Goal: Find specific page/section: Find specific page/section

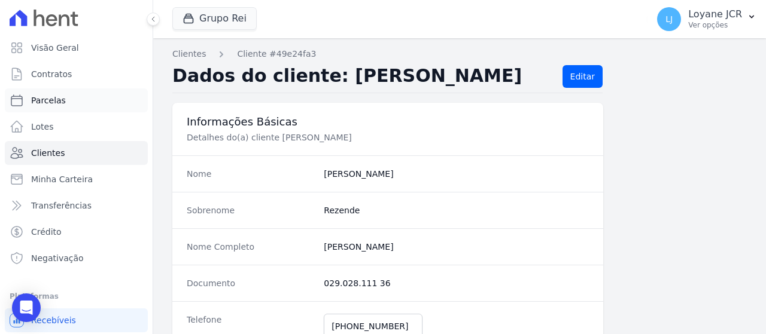
scroll to position [419, 0]
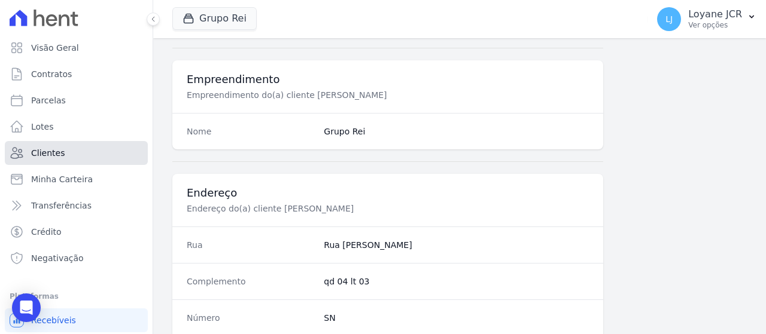
click at [95, 141] on link "Clientes" at bounding box center [76, 153] width 143 height 24
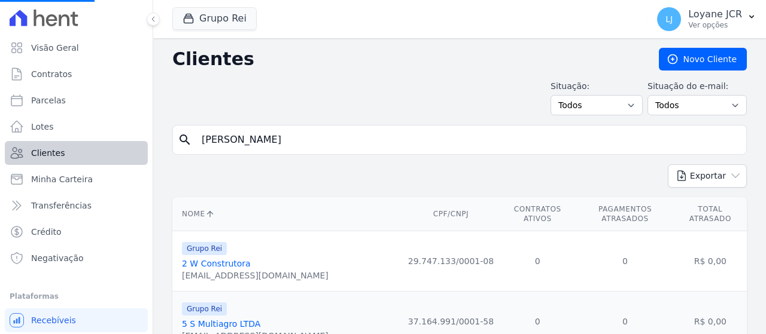
drag, startPoint x: 389, startPoint y: 149, endPoint x: 86, endPoint y: 161, distance: 302.9
click at [14, 143] on div "Visão Geral Contratos [GEOGRAPHIC_DATA] Lotes Clientes Minha Carteira Transferê…" at bounding box center [383, 167] width 766 height 334
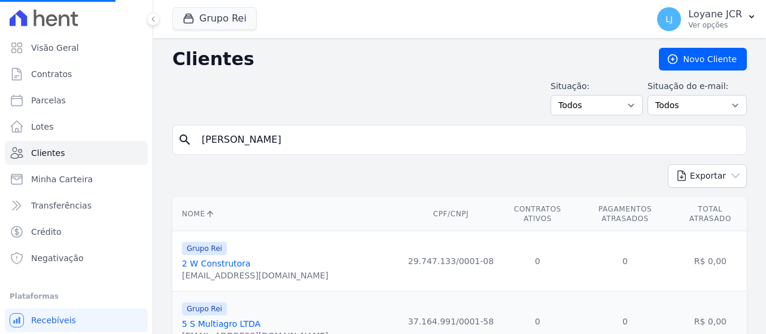
paste input "950.863.581-91"
type input "950.863.581-91"
click at [324, 139] on input "search" at bounding box center [467, 140] width 547 height 24
paste input "950.863.581-91"
type input "950.863.581-91"
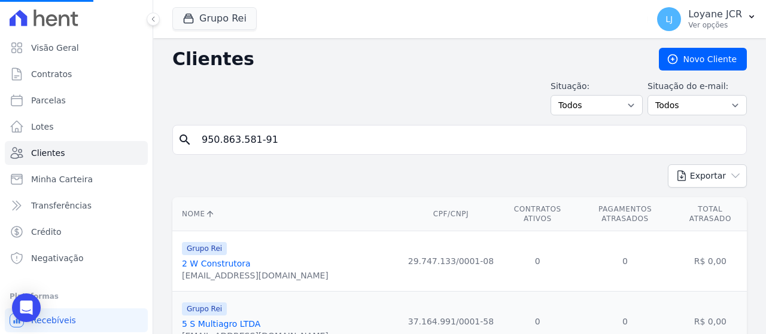
click at [324, 139] on input "950.863.581-91" at bounding box center [467, 140] width 547 height 24
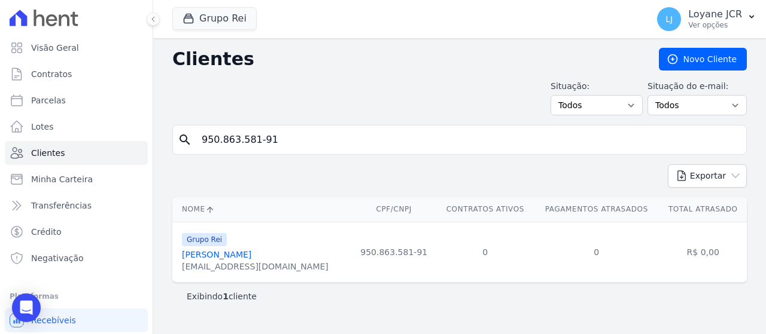
click at [251, 252] on link "[PERSON_NAME]" at bounding box center [216, 255] width 69 height 10
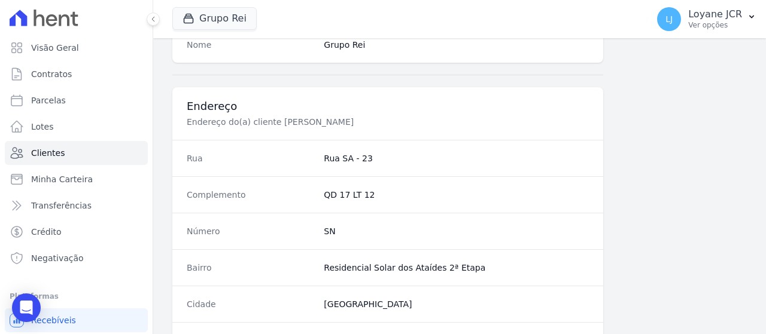
scroll to position [434, 0]
